Goal: Communication & Community: Answer question/provide support

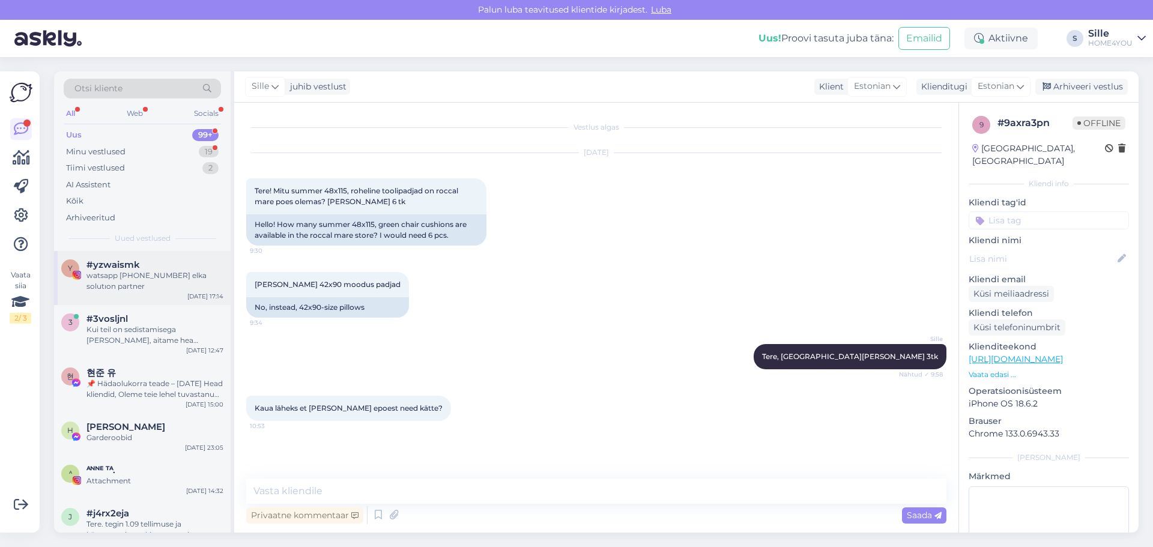
click at [144, 273] on div "watsapp [PHONE_NUMBER] elka solutıon partner" at bounding box center [154, 281] width 137 height 22
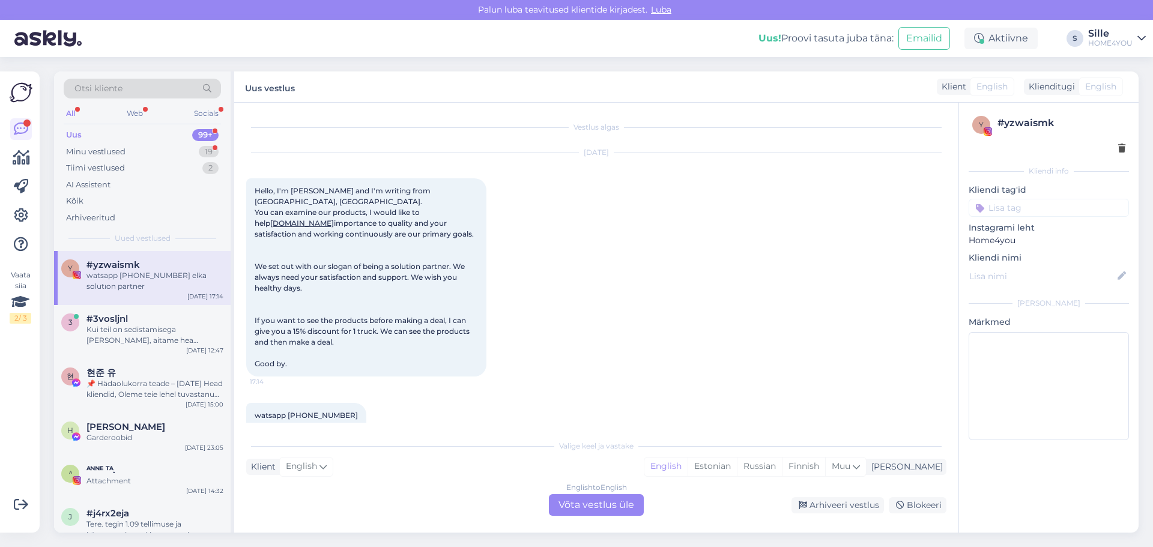
scroll to position [19, 0]
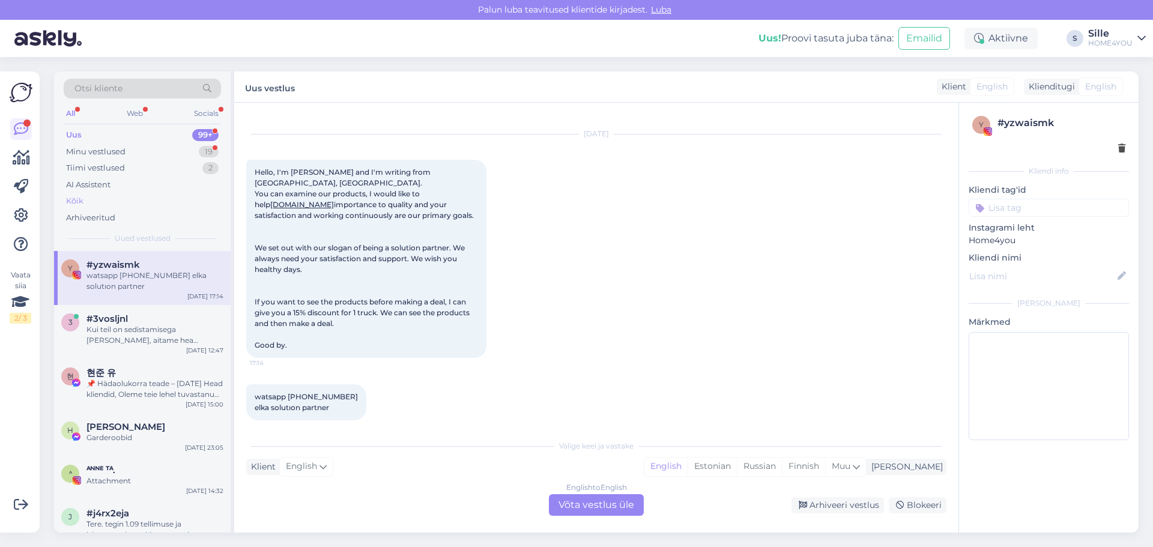
click at [85, 204] on div "Kõik" at bounding box center [142, 201] width 157 height 17
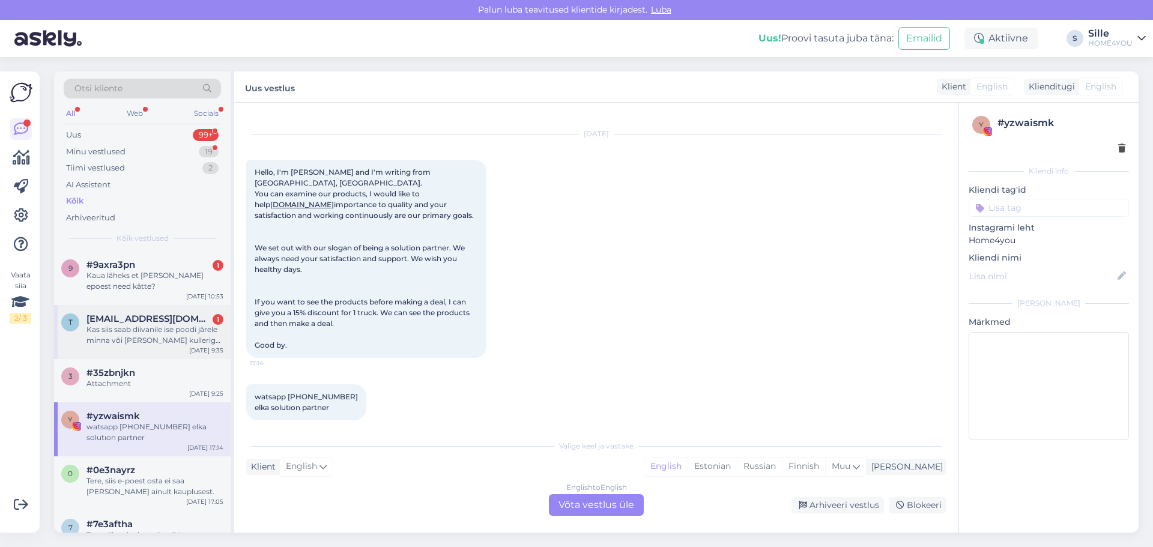
drag, startPoint x: 182, startPoint y: 327, endPoint x: 211, endPoint y: 325, distance: 28.9
click at [182, 327] on div "Kas siis saab diivanile ise poodi järele minna või [PERSON_NAME] kulleriga koju?" at bounding box center [154, 335] width 137 height 22
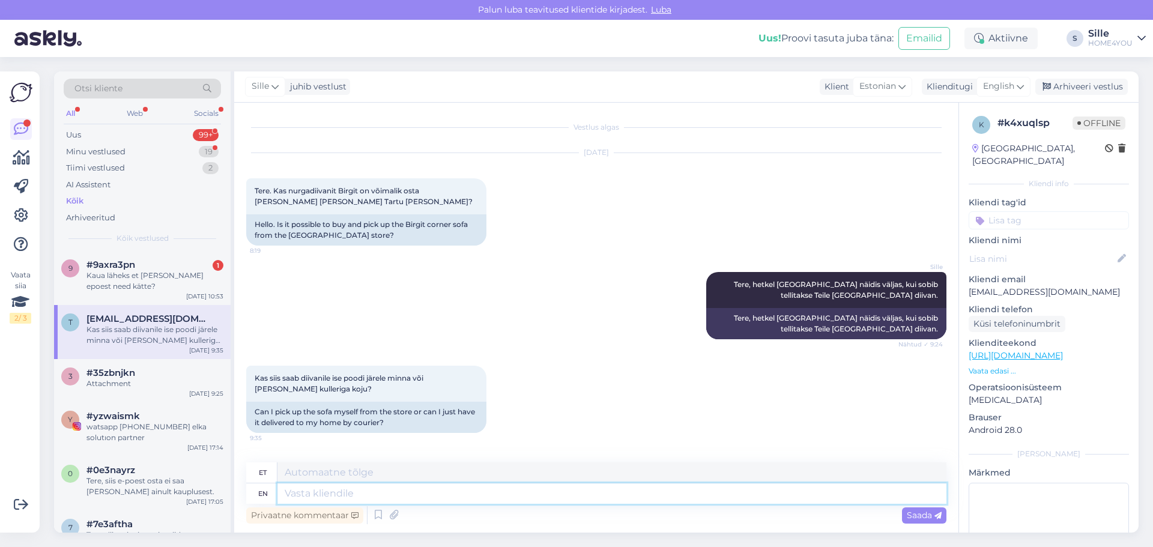
click at [454, 502] on textarea at bounding box center [612, 494] width 669 height 20
type textarea "[PERSON_NAME]"
type textarea "Kui luuletaja"
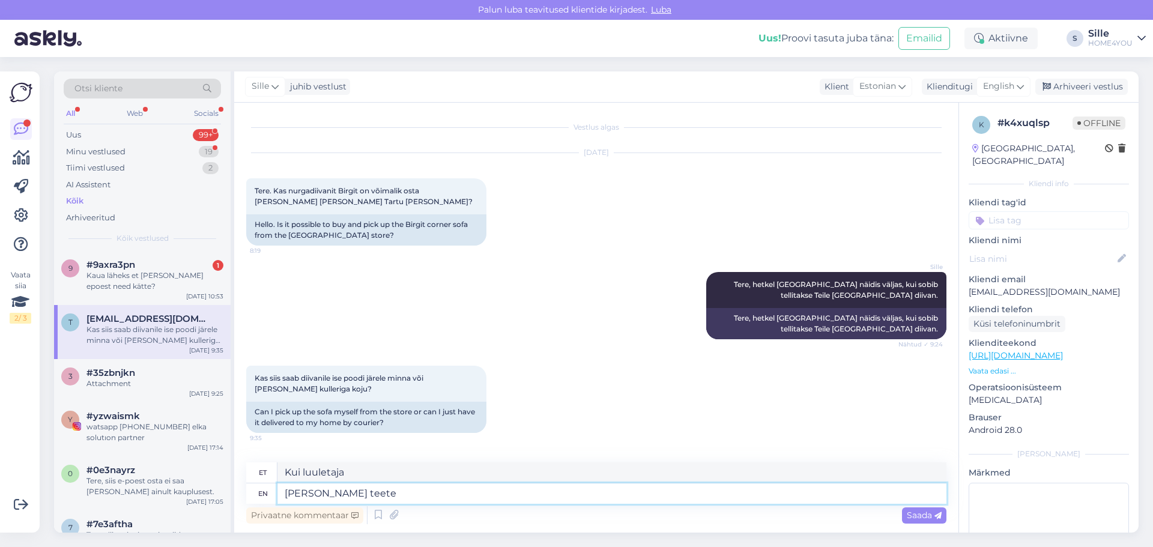
type textarea "[PERSON_NAME] teete t"
type textarea "[PERSON_NAME] teete"
type textarea "[PERSON_NAME] teete tellimuse"
type textarea "[PERSON_NAME] teete tellimuse saate"
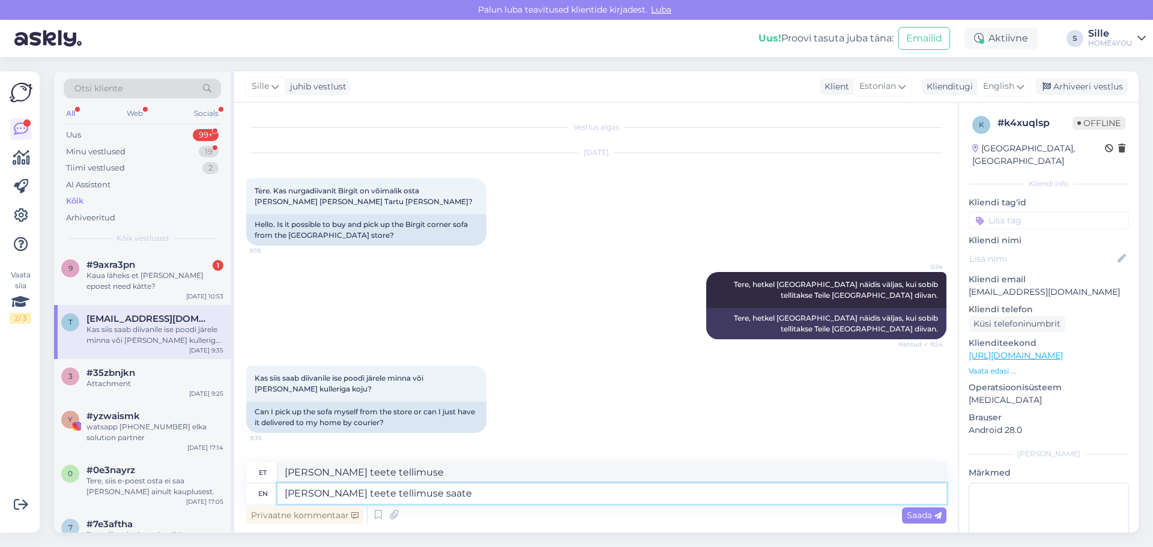
type textarea "[PERSON_NAME] teete tellimuse saate"
type textarea "[PERSON_NAME] teete tellimuse saate mina k"
type textarea "[PERSON_NAME] teete tellimuse saate mina"
type textarea "[PERSON_NAME] teete tellimuse saate mina ka"
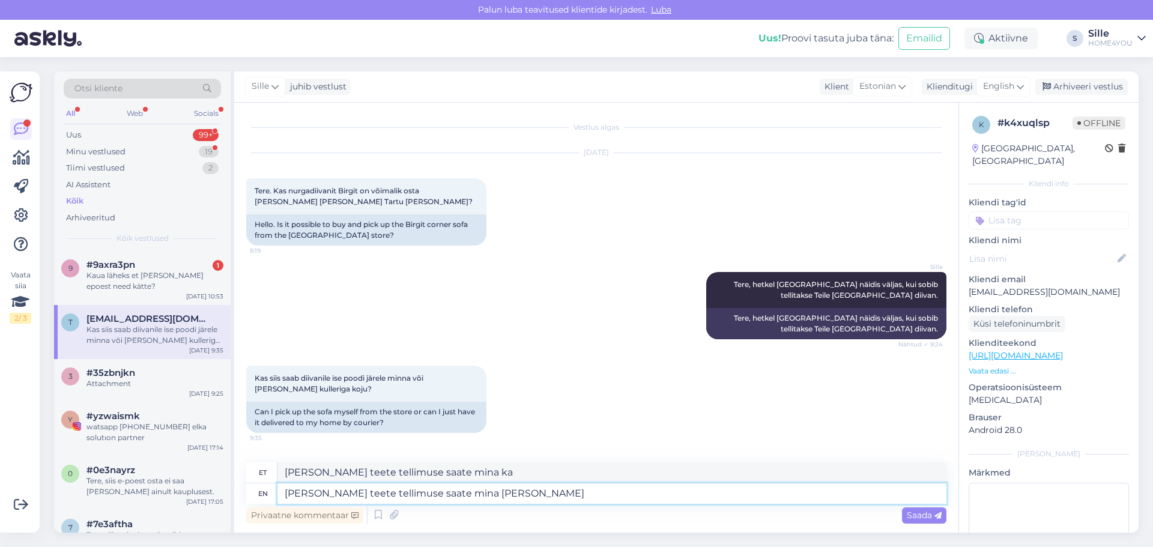
type textarea "[PERSON_NAME] teete tellimuse saate mina [PERSON_NAME]"
type textarea "[PERSON_NAME] teete tellimuse saate mina [PERSON_NAME] järgi."
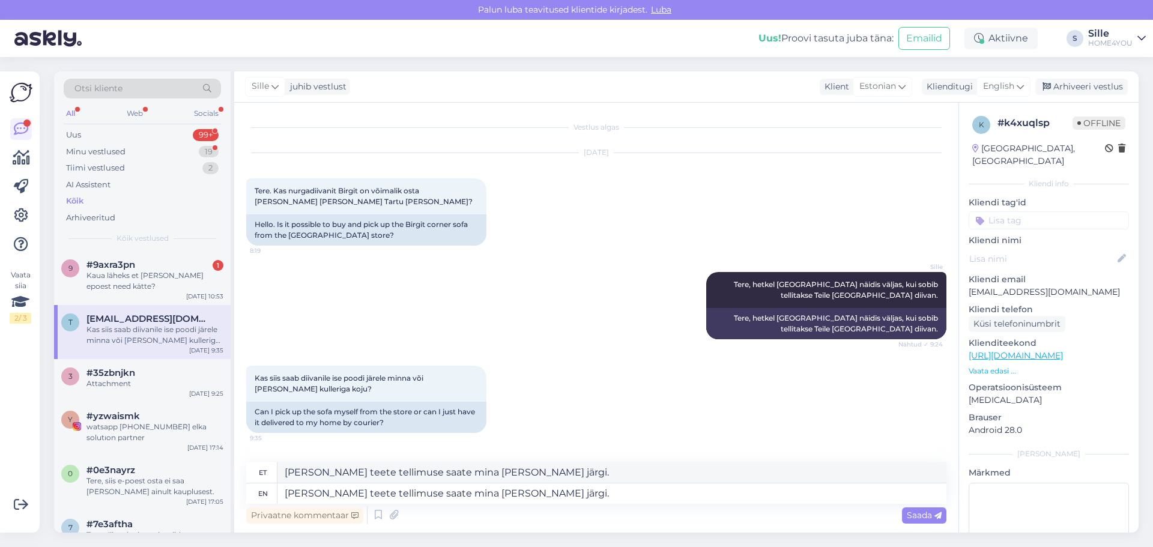
click at [914, 511] on span "Saada" at bounding box center [924, 515] width 35 height 11
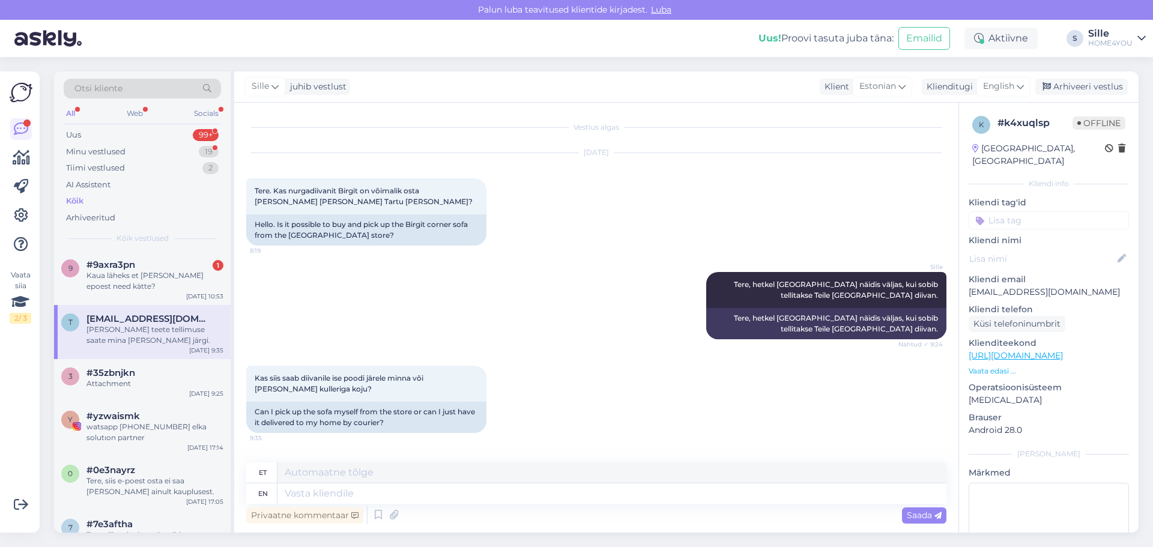
scroll to position [67, 0]
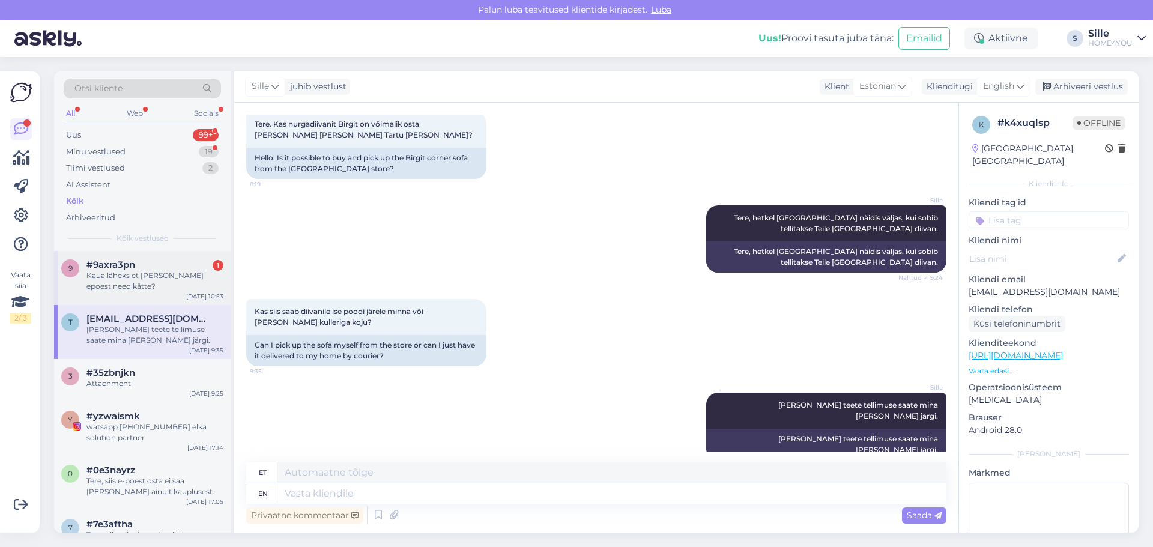
click at [165, 257] on div "9 #9axra3pn 1 Kaua läheks et saaksin epoest need kätte? [DATE] 10:53" at bounding box center [142, 278] width 177 height 54
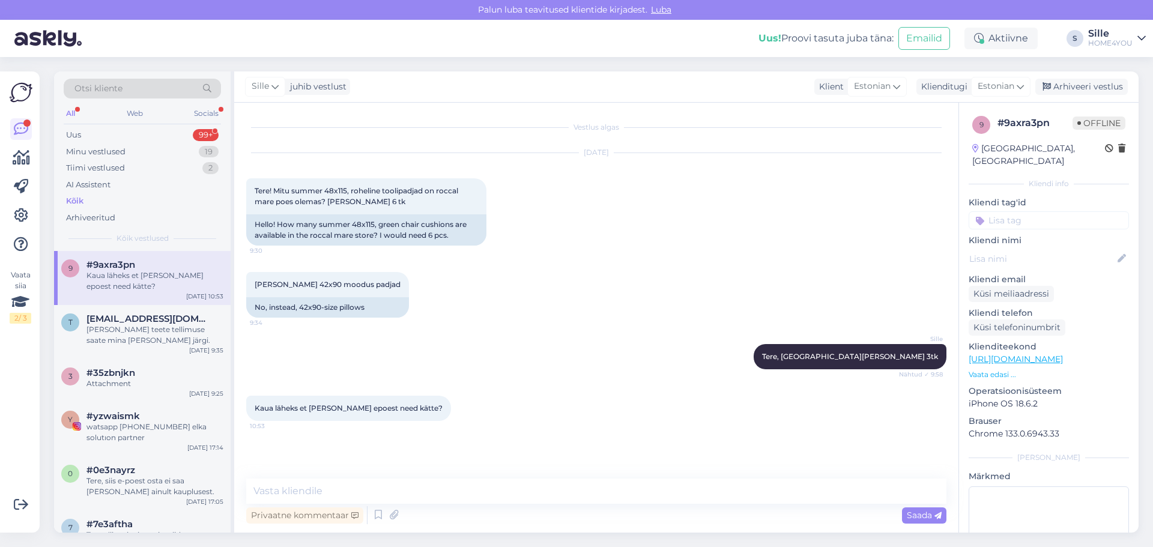
scroll to position [0, 0]
click at [479, 496] on textarea at bounding box center [596, 491] width 700 height 25
click at [405, 490] on textarea at bounding box center [596, 491] width 700 height 25
type textarea "E-poest tellides läheb aega 1-3 tööpäeva"
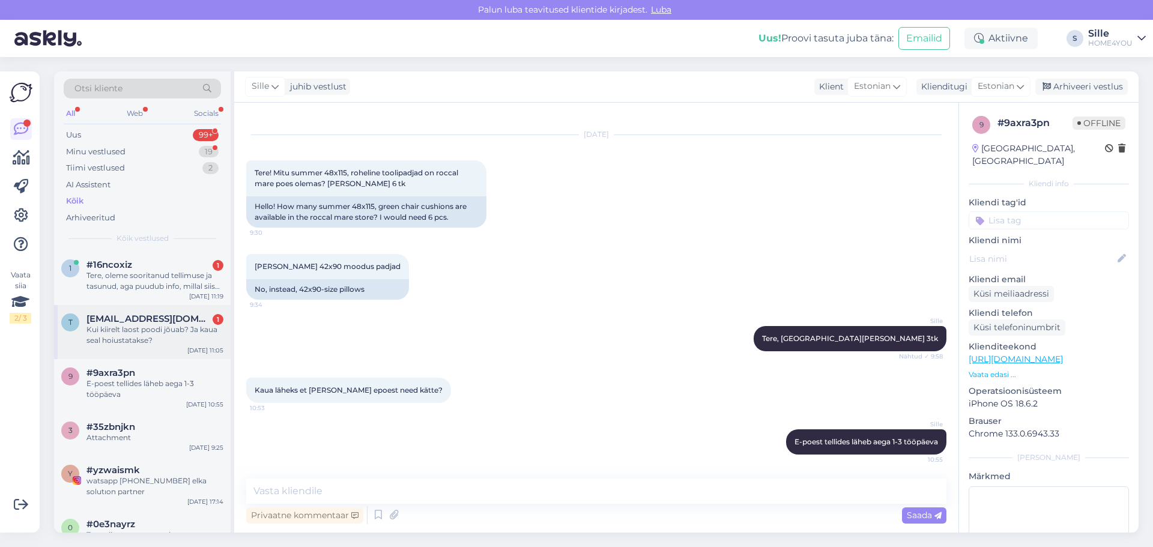
click at [143, 333] on div "Kui kiirelt laost poodi jõuab? Ja kaua seal hoiustatakse?" at bounding box center [154, 335] width 137 height 22
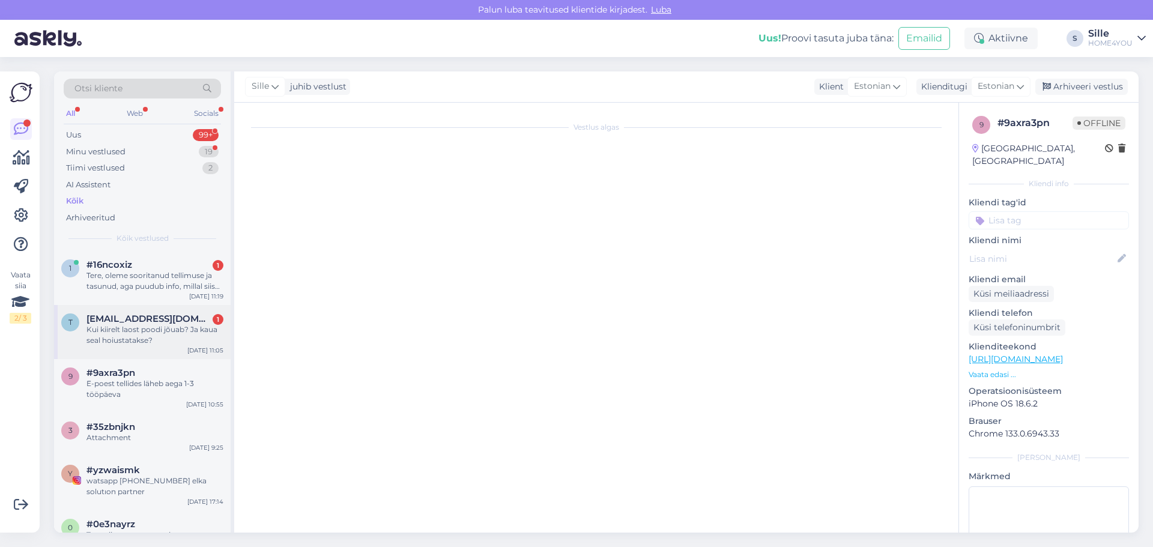
scroll to position [150, 0]
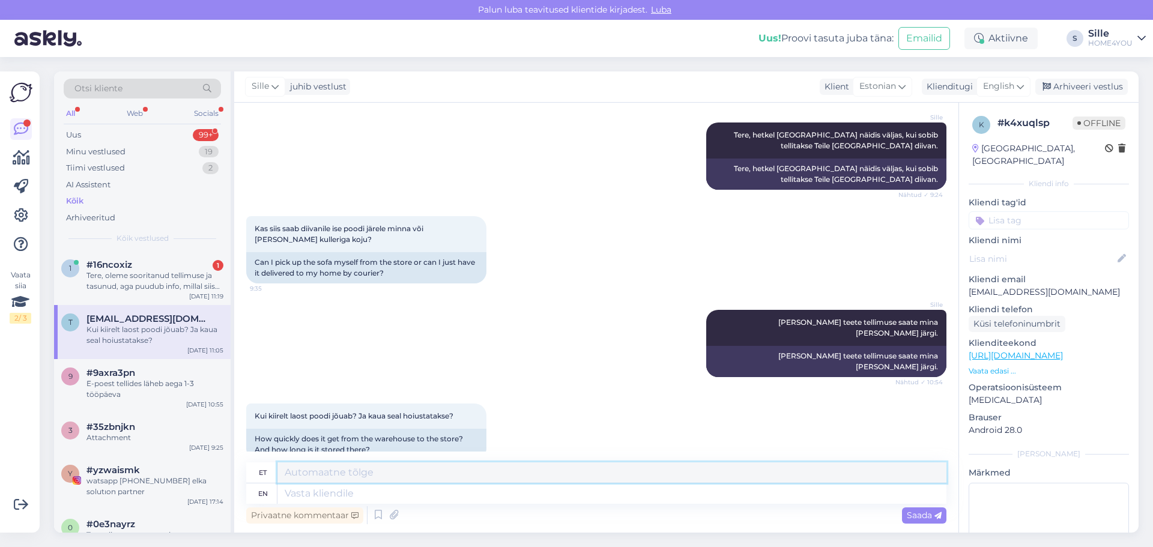
click at [394, 482] on textarea at bounding box center [612, 473] width 669 height 20
click at [397, 495] on textarea at bounding box center [612, 494] width 669 height 20
type textarea "Seda"
type textarea "[PERSON_NAME]"
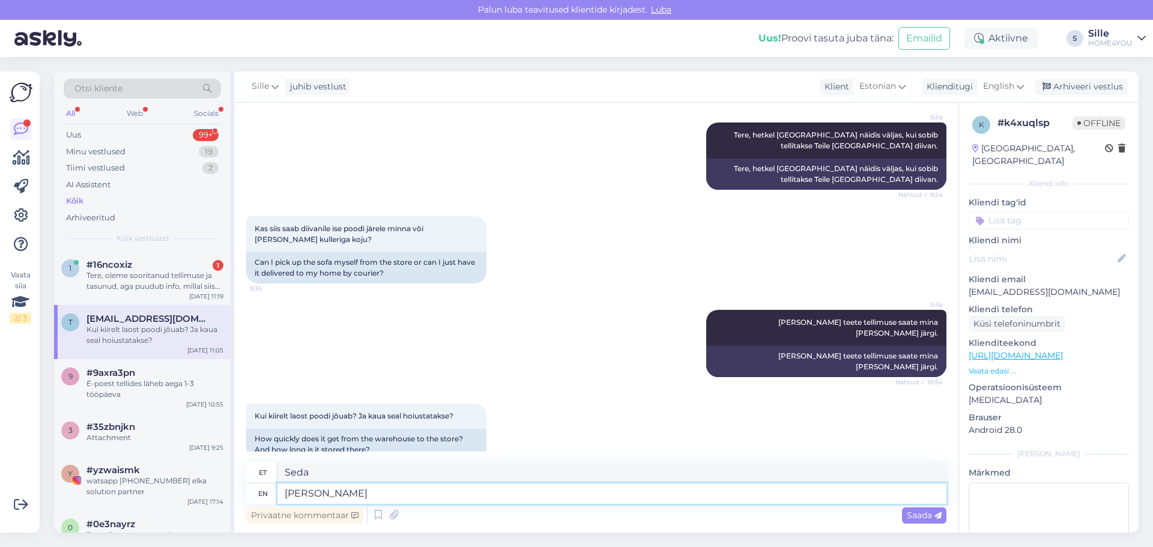
type textarea "[PERSON_NAME]"
type textarea "[PERSON_NAME] kauplusest"
type textarea "[PERSON_NAME] kauplusest uurima"
type textarea "[PERSON_NAME] kaubandusest uurima"
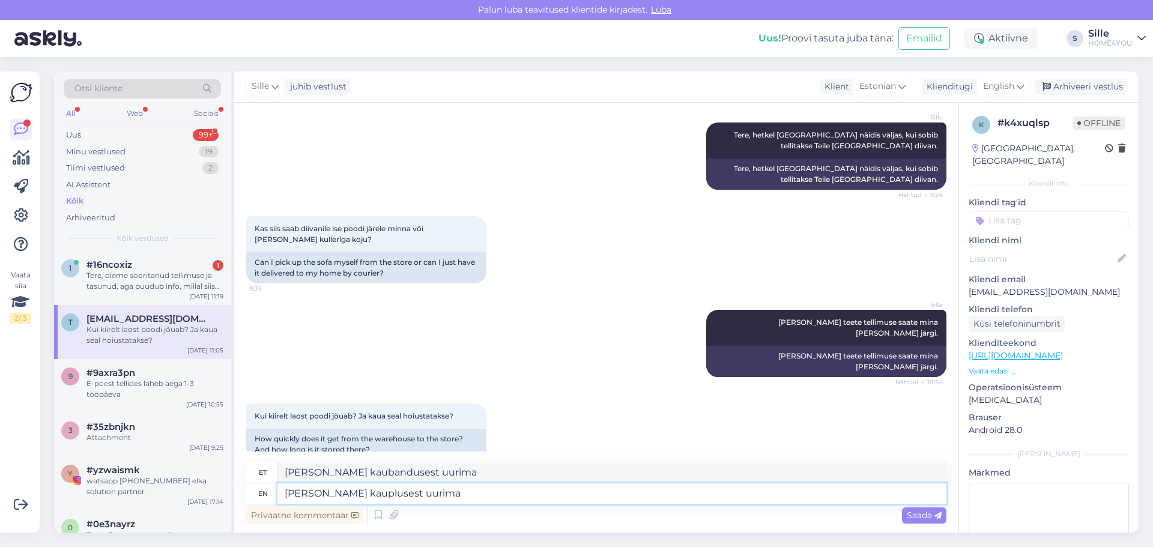
type textarea "[PERSON_NAME] kauplusest uurima."
type textarea "[PERSON_NAME] kaubandusest uurima."
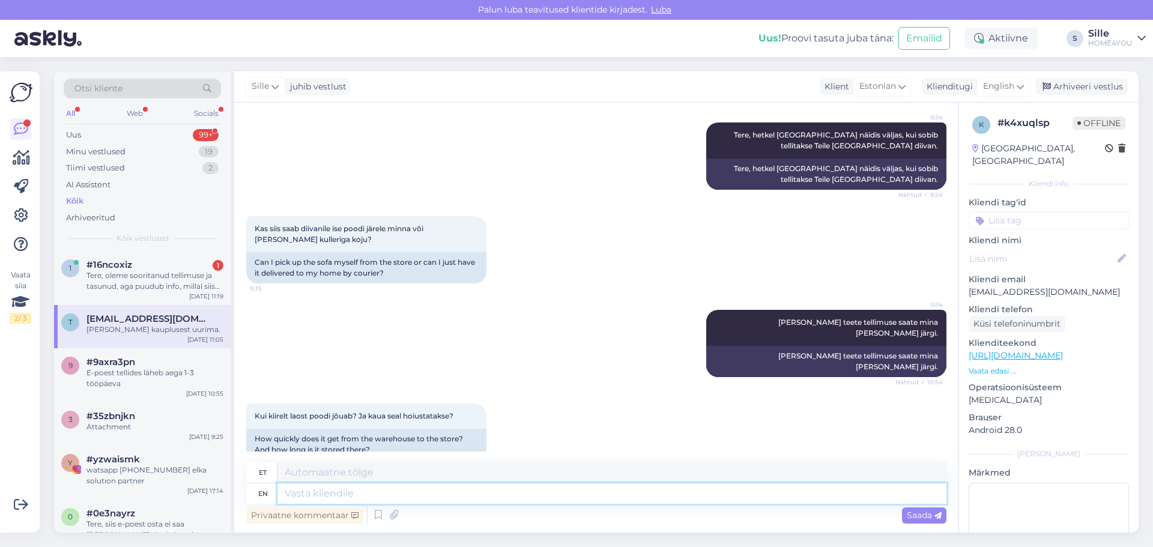
scroll to position [222, 0]
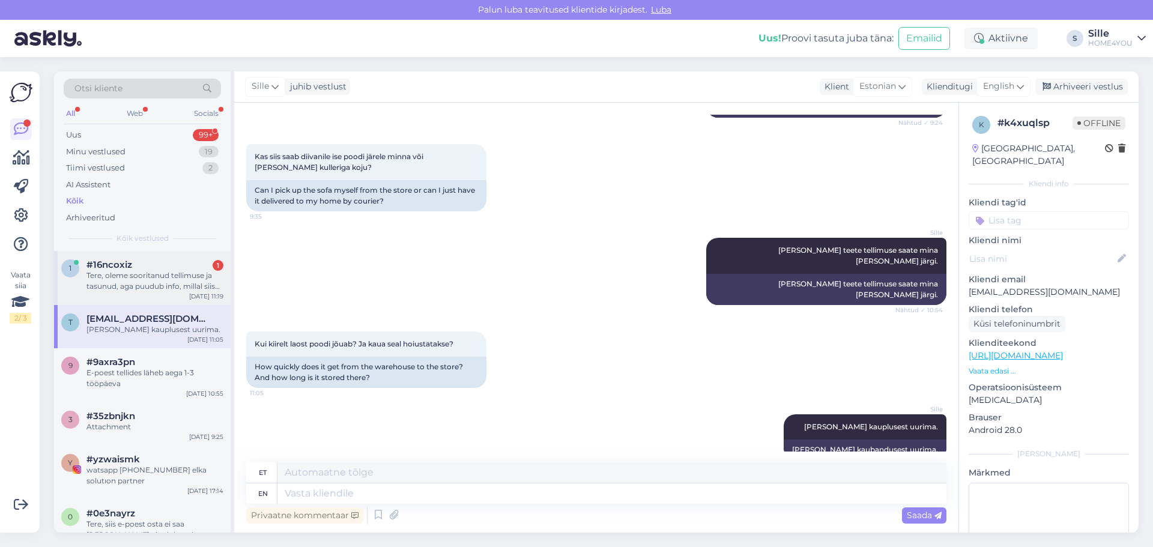
click at [175, 269] on div "#16ncoxiz 1" at bounding box center [154, 264] width 137 height 11
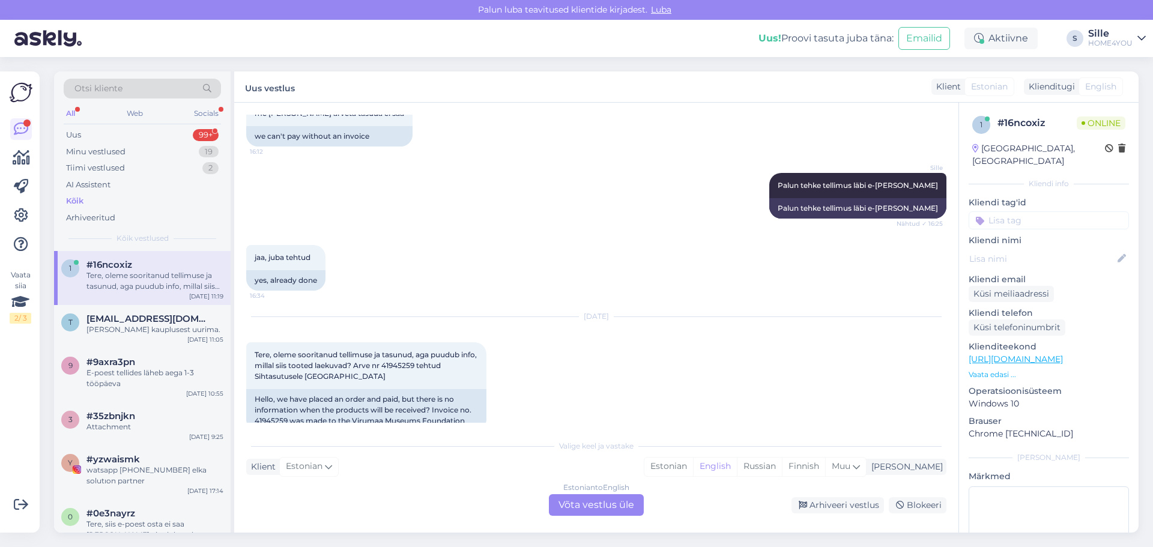
click at [593, 510] on div "Estonian to English Võta vestlus üle" at bounding box center [596, 505] width 95 height 22
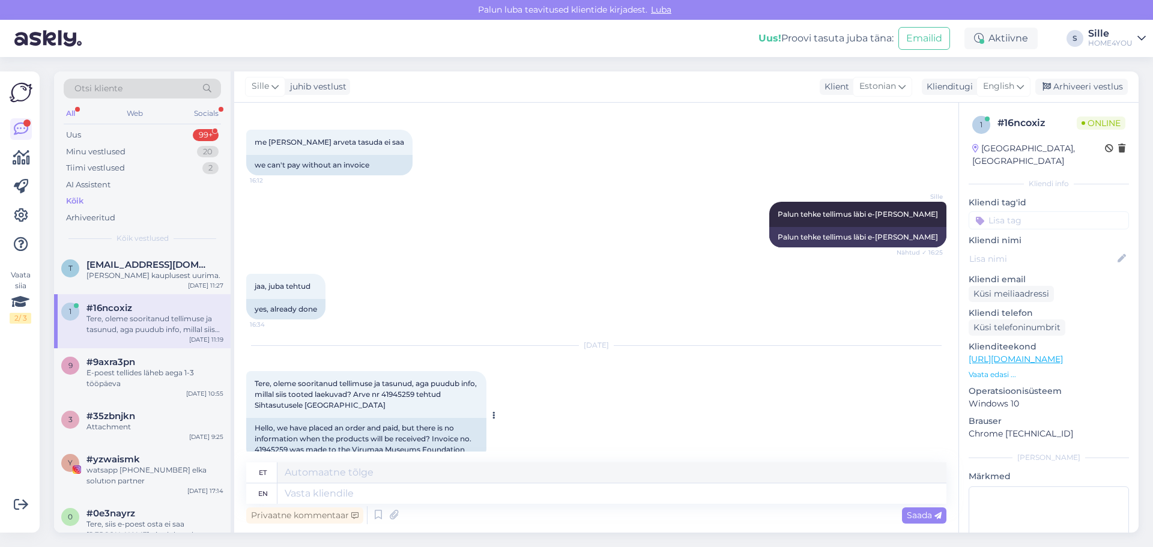
click at [414, 379] on span "Tere, oleme sooritanud tellimuse ja tasunud, aga puudub info, millal siis toote…" at bounding box center [367, 394] width 224 height 31
copy span "41945259"
click at [480, 510] on div "Privaatne kommentaar Saada" at bounding box center [596, 515] width 700 height 23
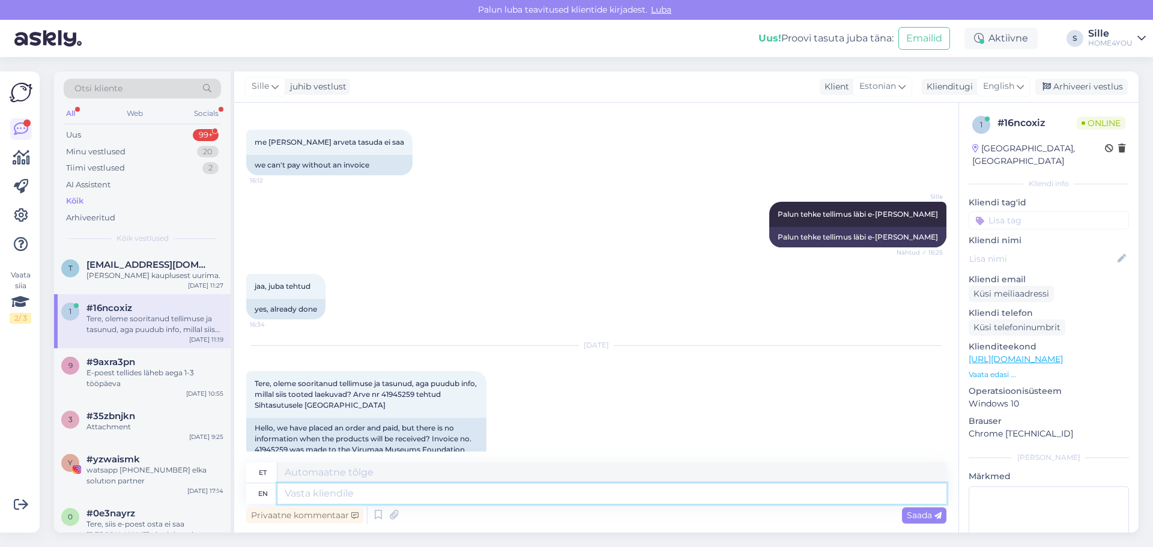
click at [476, 496] on textarea at bounding box center [612, 494] width 669 height 20
type textarea "Tere,"
type textarea "Tere, meie"
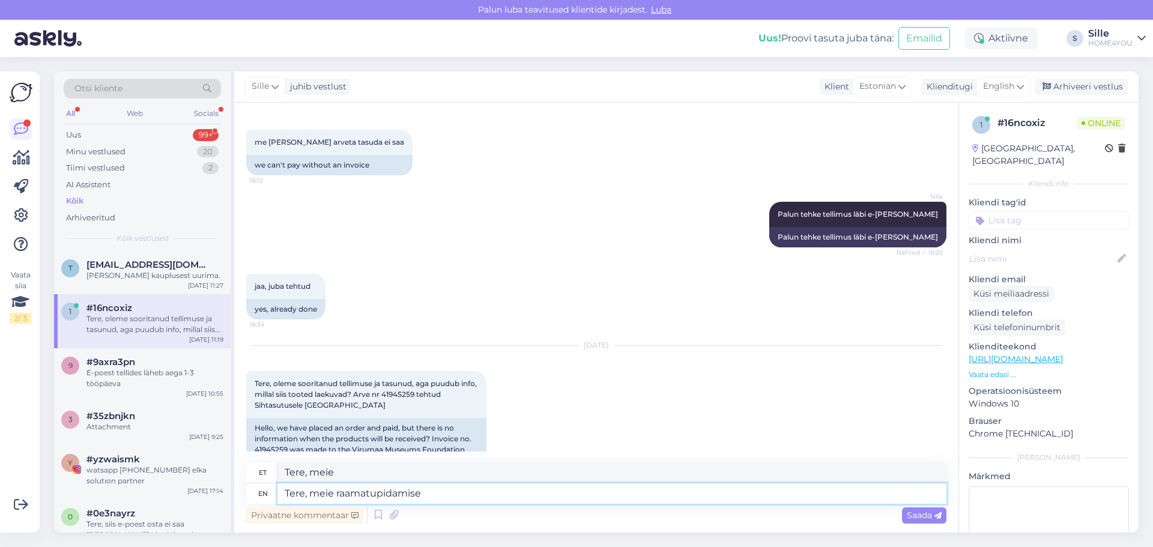
type textarea "Tere, meie raamatupidamise"
type textarea "Tere, meie raamatupidamine"
type textarea "Tere, meie raamatupidamise andmetel o"
type textarea "Tere, meie raamatupidamise andmetel"
type textarea "Tere, meie raamatupidamise andmetel on"
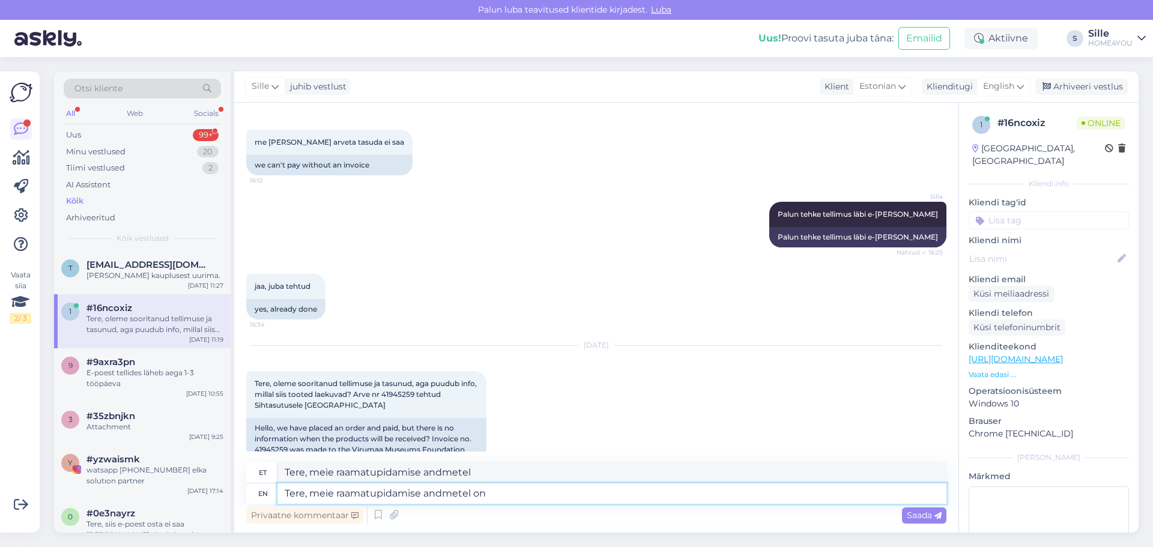
type textarea "Tere, meie raamatupidamise andmetel on"
type textarea "Tere, meie raamatupidamise andmetel on Teil"
type textarea "Tere, meie raamatupidamise andmetel on Teil arve"
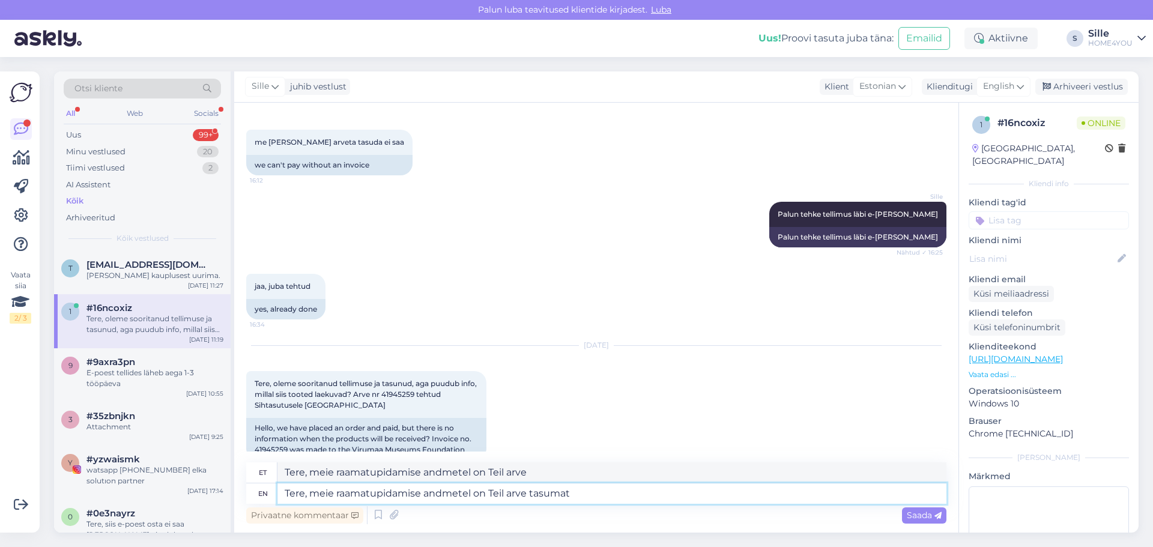
type textarea "Tere, meie raamatupidamise andmetel on Teil arve tasumata"
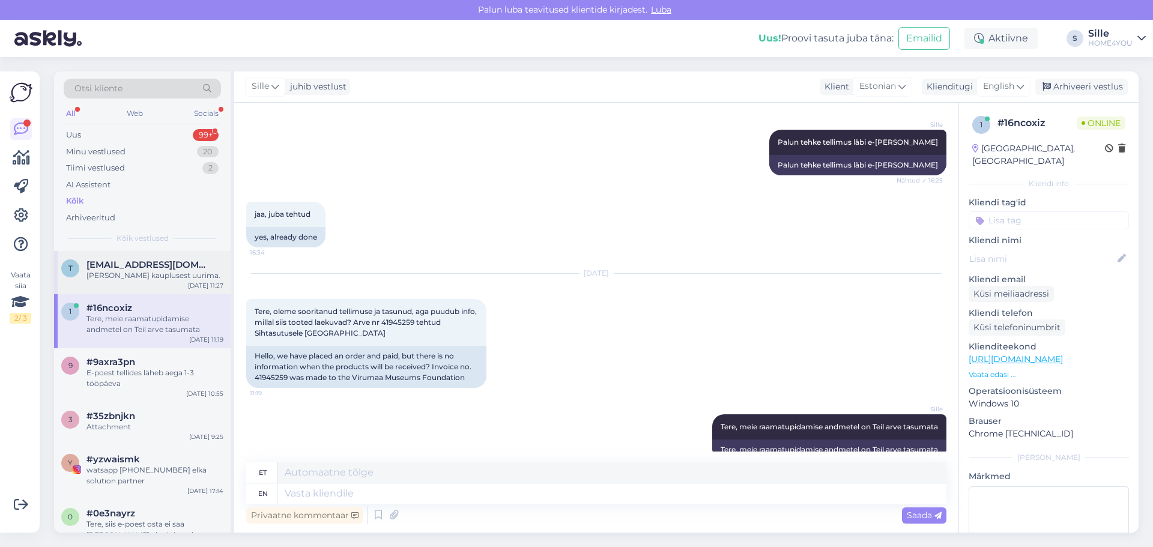
drag, startPoint x: 117, startPoint y: 258, endPoint x: 123, endPoint y: 259, distance: 6.1
click at [117, 258] on div "t [EMAIL_ADDRESS][DOMAIN_NAME] [PERSON_NAME] kauplusest uurima. [DATE] 11:27" at bounding box center [142, 272] width 177 height 43
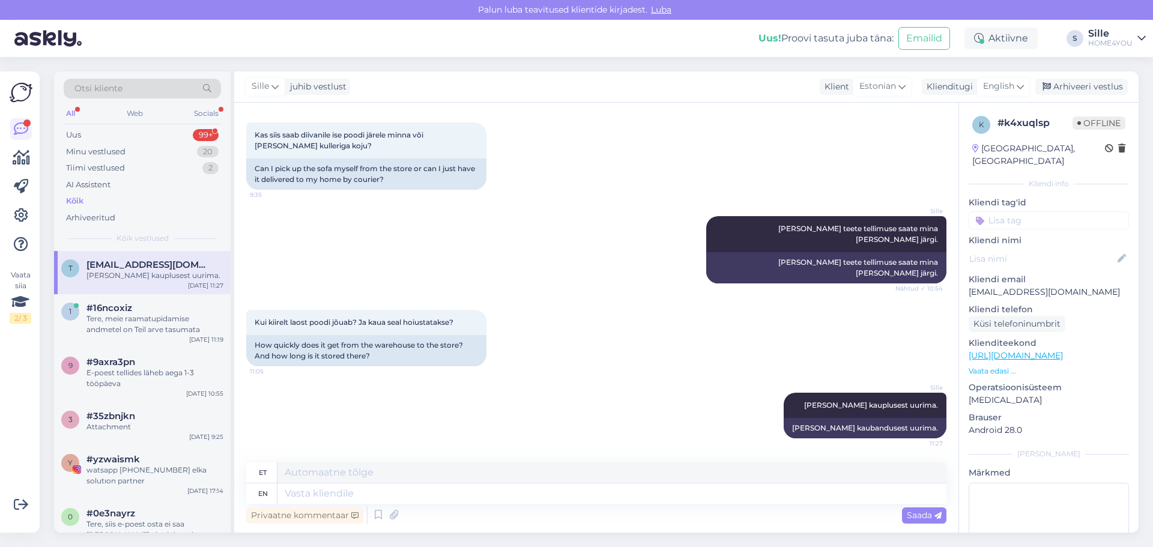
scroll to position [222, 0]
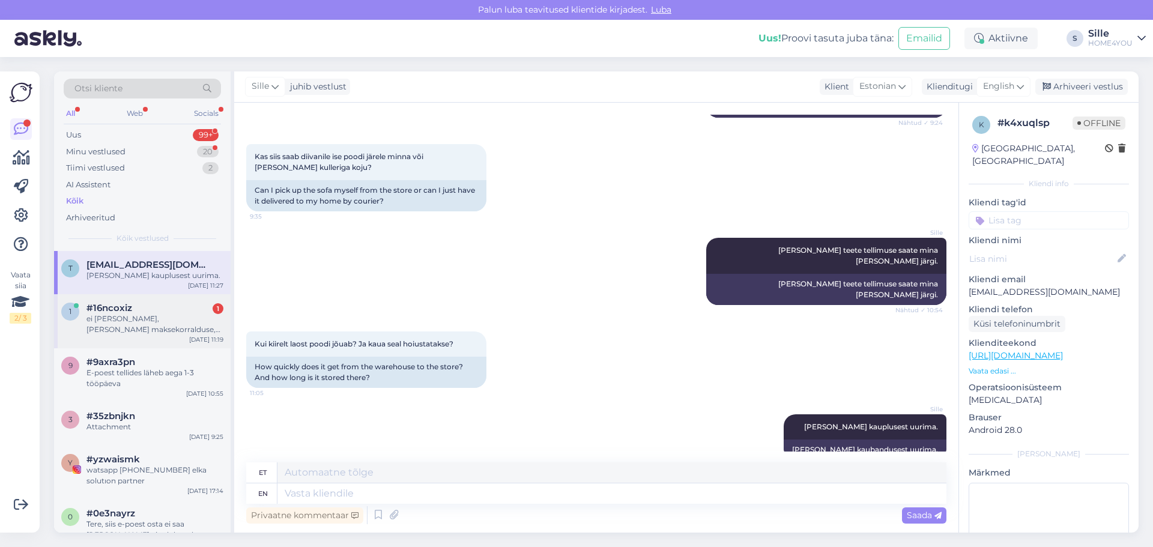
click at [162, 329] on div "ei [PERSON_NAME], [PERSON_NAME] maksekorralduse, mis kinnitab, et arve on tasut…" at bounding box center [154, 325] width 137 height 22
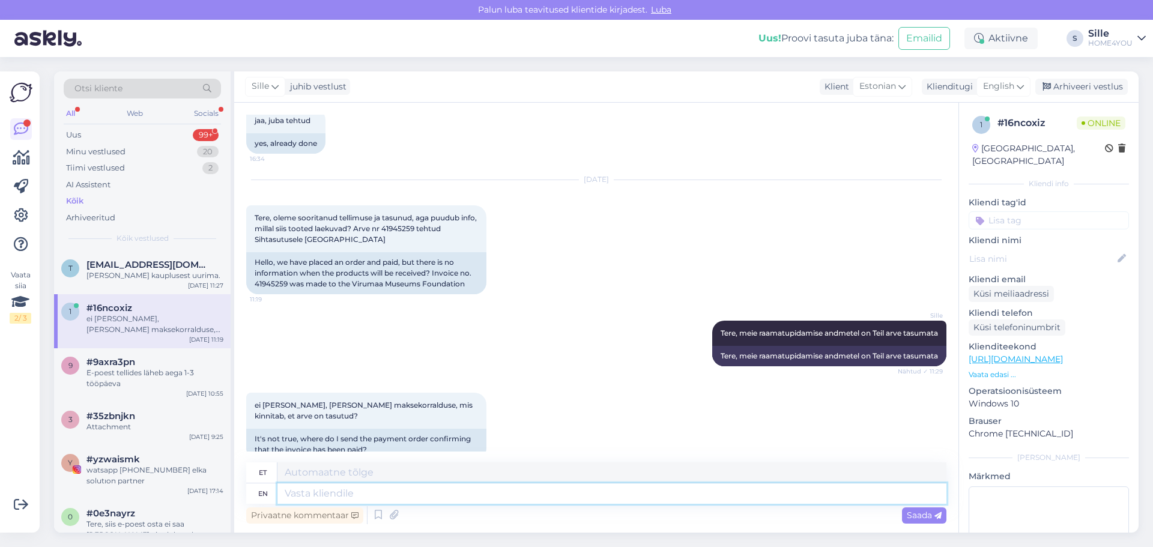
click at [437, 499] on textarea at bounding box center [612, 494] width 669 height 20
type textarea "[EMAIL_ADDRESS][DOMAIN_NAME]"
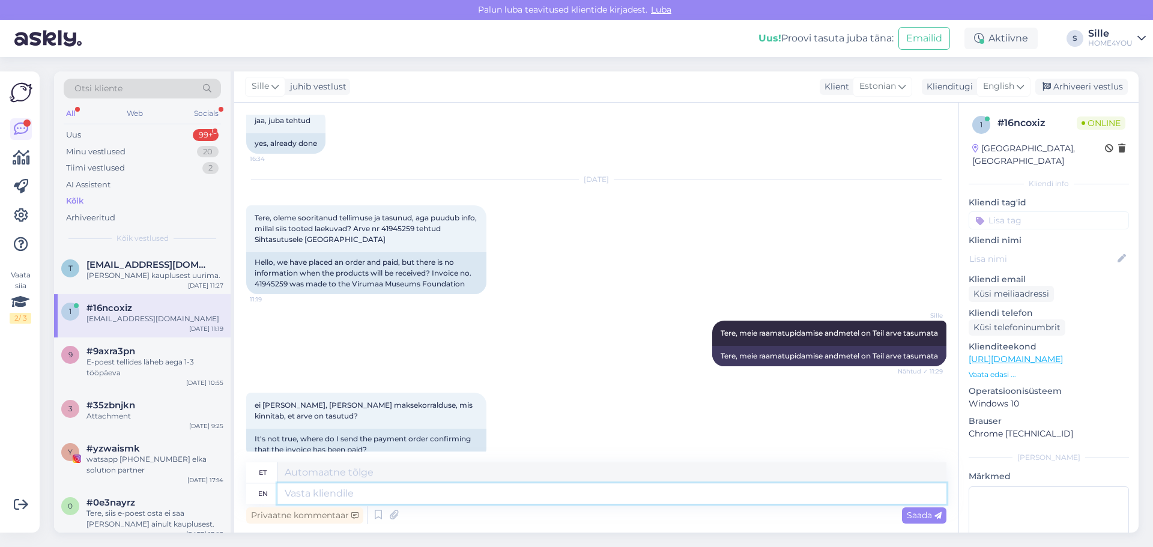
scroll to position [806, 0]
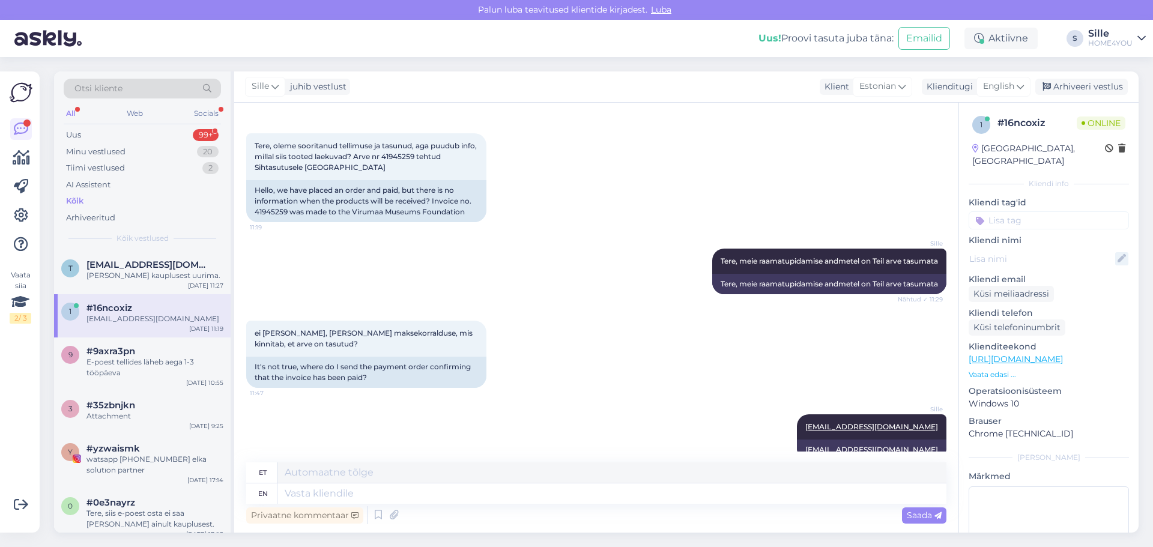
drag, startPoint x: 1147, startPoint y: 269, endPoint x: 1117, endPoint y: 241, distance: 40.9
click at [1147, 268] on div "Otsi kliente All Web Socials Uus 99+ Minu vestlused 20 Tiimi vestlused 2 AI Ass…" at bounding box center [600, 302] width 1106 height 490
click at [417, 141] on span "Tere, oleme sooritanud tellimuse ja tasunud, aga puudub info, millal siis toote…" at bounding box center [367, 156] width 224 height 31
copy span "41945259"
